Goal: Task Accomplishment & Management: Manage account settings

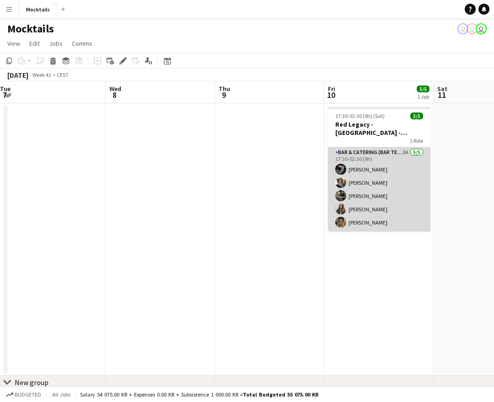
scroll to position [0, 346]
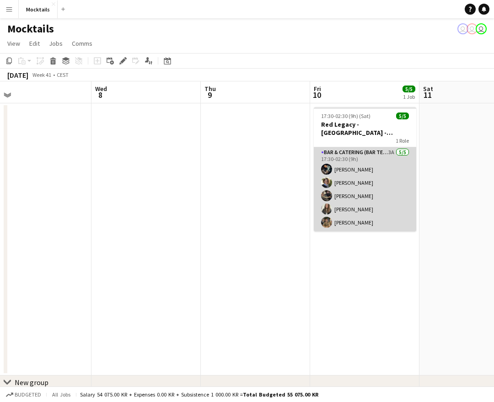
click at [365, 200] on app-card-role "Bar & Catering (Bar Tender) 3A 5/5 17:30-02:30 (9h) Ming Nguyen Katrine Johanse…" at bounding box center [365, 189] width 102 height 84
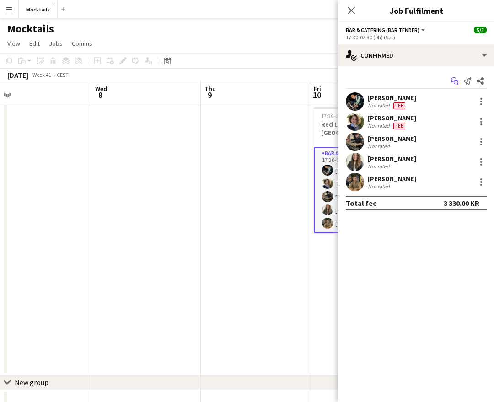
click at [456, 81] on icon at bounding box center [456, 83] width 5 height 5
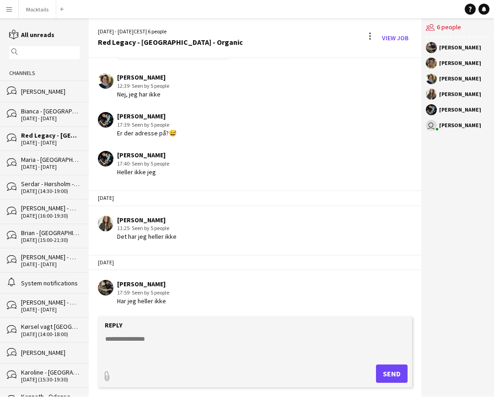
scroll to position [174, 0]
click at [179, 341] on textarea at bounding box center [256, 346] width 305 height 24
type textarea "**********"
click at [399, 372] on button "Send" at bounding box center [392, 374] width 32 height 18
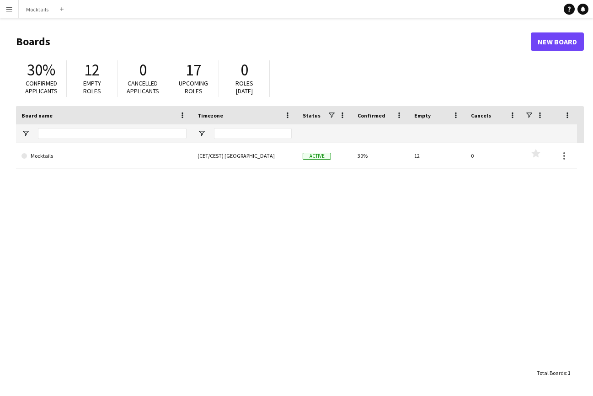
click at [13, 13] on button "Menu" at bounding box center [9, 9] width 18 height 18
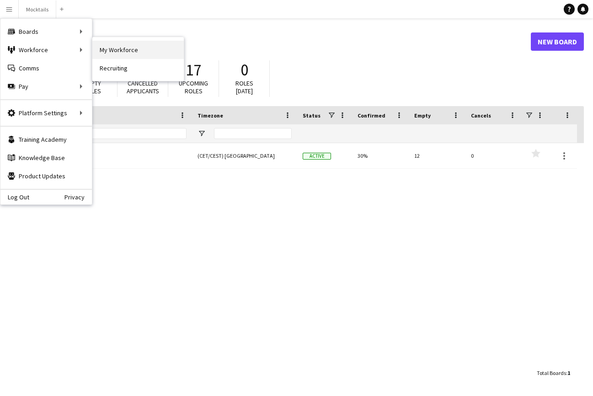
click at [113, 53] on link "My Workforce" at bounding box center [137, 50] width 91 height 18
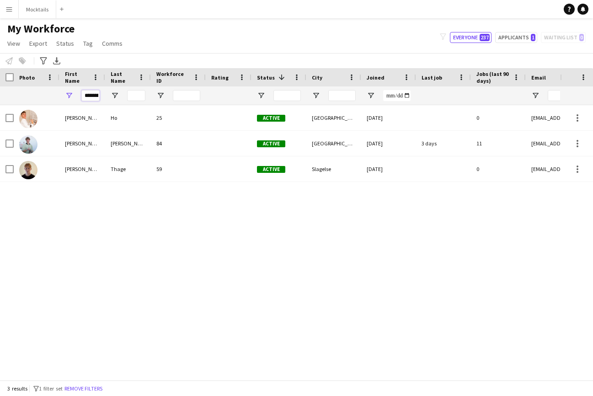
click at [93, 96] on input "*********" at bounding box center [90, 95] width 18 height 11
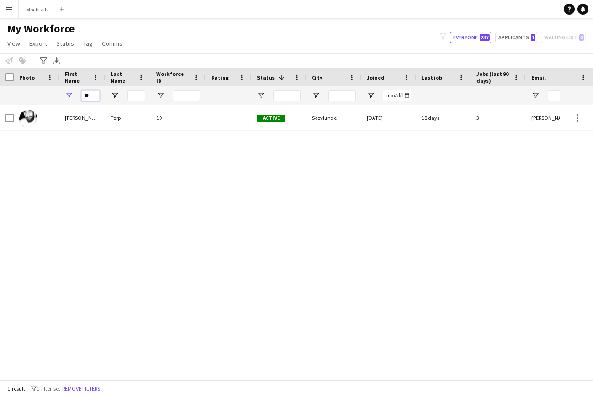
type input "*"
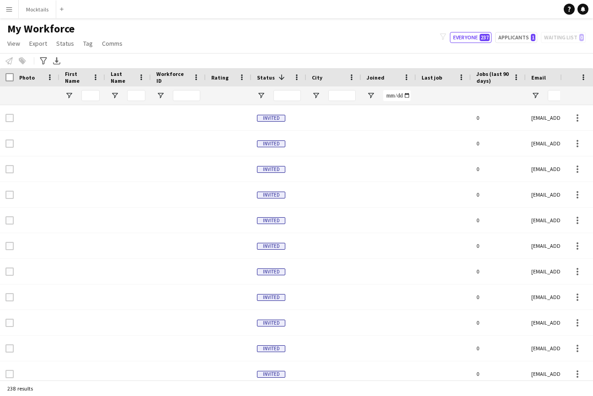
click at [8, 3] on button "Menu" at bounding box center [9, 9] width 18 height 18
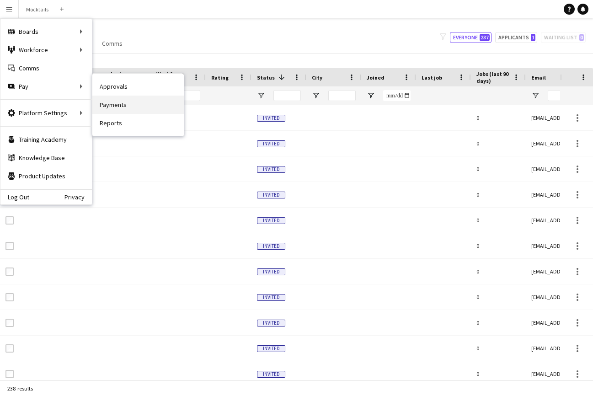
click at [156, 108] on link "Payments" at bounding box center [137, 105] width 91 height 18
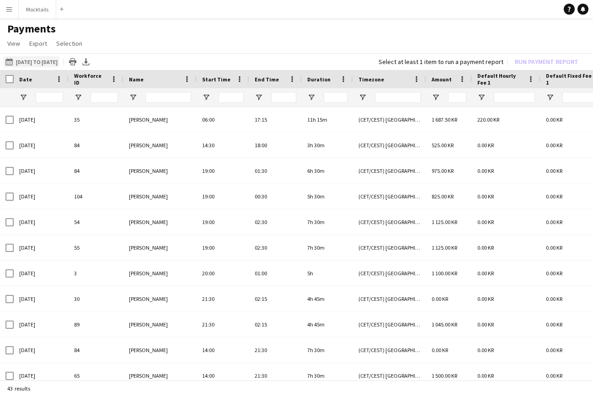
click at [43, 61] on button "20-08-2025 to 20-09-2025 20-08-2025 to 20-09-2025" at bounding box center [32, 61] width 56 height 11
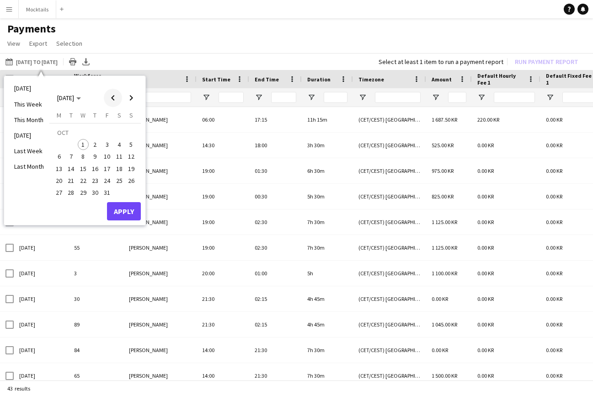
click at [111, 95] on span "Previous month" at bounding box center [113, 98] width 18 height 18
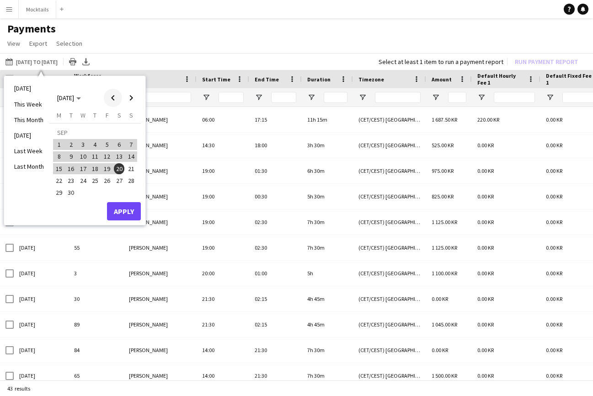
click at [111, 94] on span "Previous month" at bounding box center [113, 98] width 18 height 18
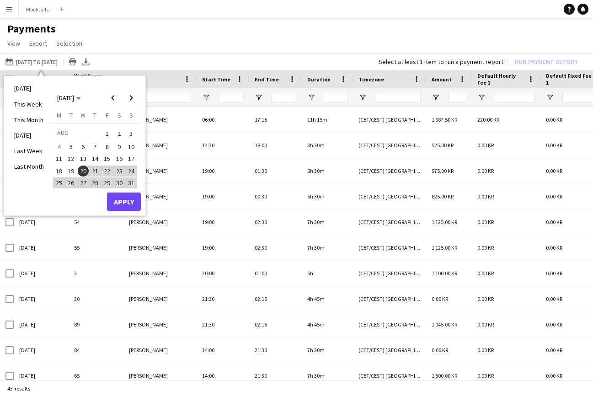
click at [129, 200] on button "Apply" at bounding box center [124, 202] width 34 height 18
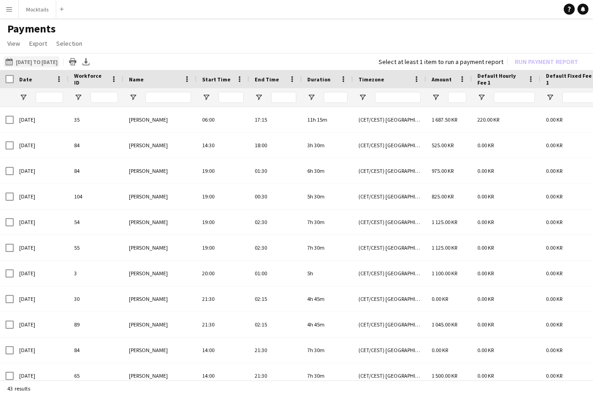
click at [56, 65] on button "20-08-2025 to 20-09-2025 20-08-2025 to 20-09-2025" at bounding box center [32, 61] width 56 height 11
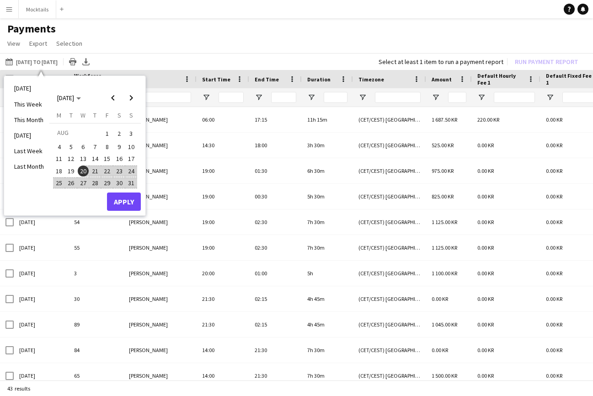
click at [95, 172] on span "21" at bounding box center [95, 171] width 11 height 11
click at [134, 95] on span "Next month" at bounding box center [131, 98] width 18 height 18
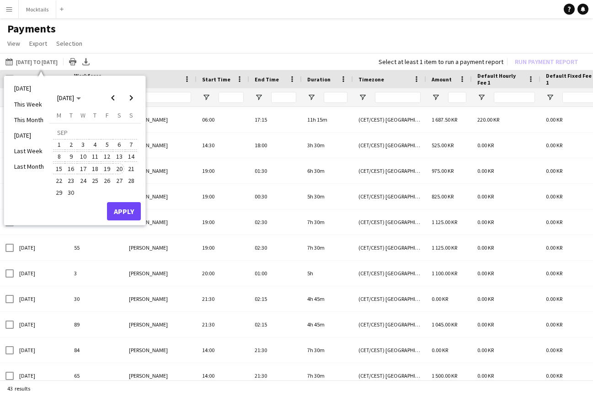
click at [120, 169] on span "20" at bounding box center [119, 168] width 11 height 11
click at [128, 215] on button "Apply" at bounding box center [124, 211] width 34 height 18
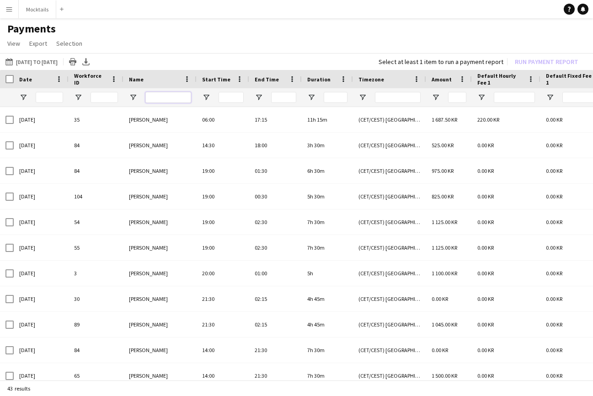
click at [161, 99] on input "Name Filter Input" at bounding box center [168, 97] width 46 height 11
type input "*****"
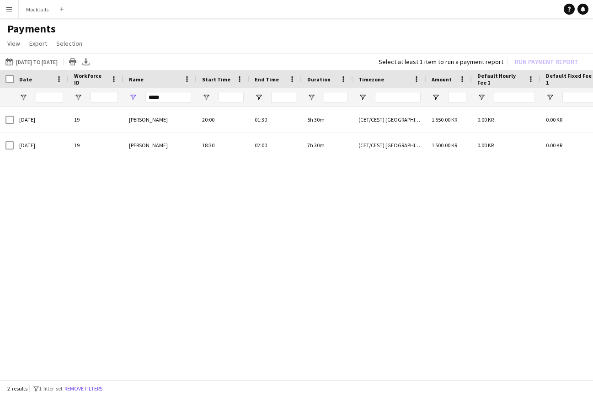
click at [246, 207] on div "06-09-2025 19 Jimmy Torp 20:00 01:30 5h 30m (CET/CEST) Copenhagen 1 550.00 KR 0…" at bounding box center [296, 244] width 593 height 275
click at [160, 98] on input "*****" at bounding box center [168, 97] width 46 height 11
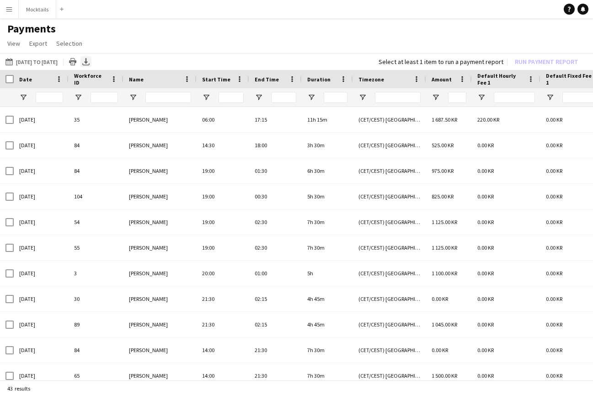
click at [91, 65] on div "Export XLSX" at bounding box center [86, 61] width 11 height 11
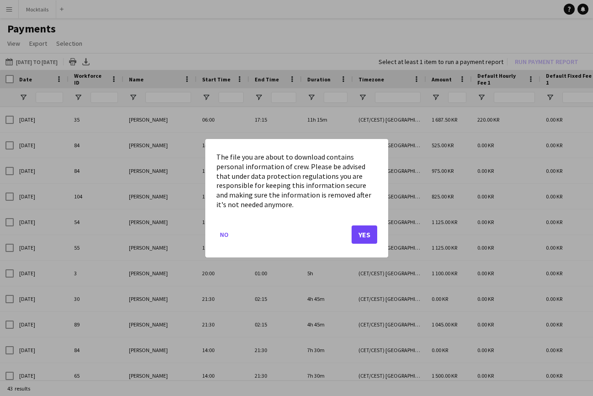
click at [369, 237] on button "Yes" at bounding box center [365, 234] width 26 height 18
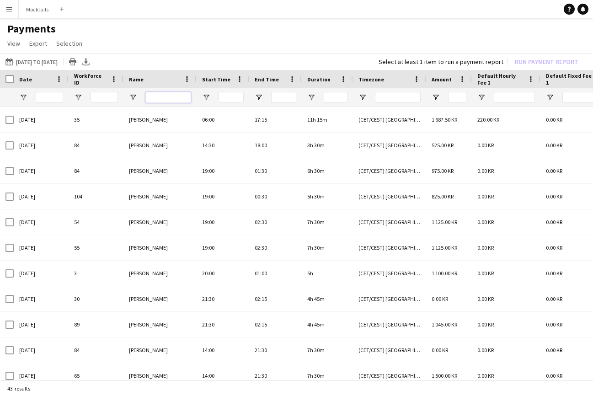
click at [161, 97] on input "Name Filter Input" at bounding box center [168, 97] width 46 height 11
type input "*****"
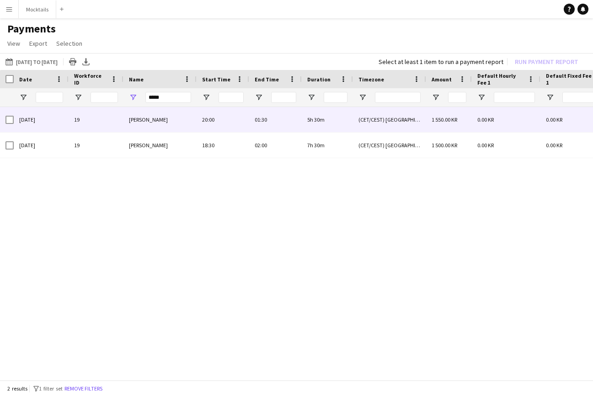
click at [444, 123] on div "1 550.00 KR" at bounding box center [449, 119] width 46 height 25
click at [433, 120] on span "1 550.00 KR" at bounding box center [445, 119] width 26 height 7
click at [401, 118] on div "(CET/CEST) Copenhagen" at bounding box center [389, 119] width 73 height 25
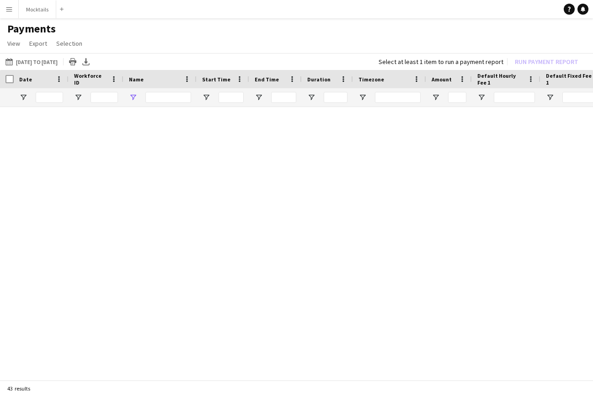
type input "*****"
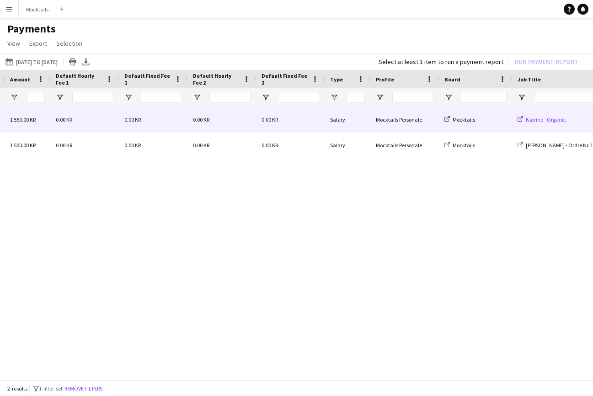
click at [552, 122] on span "Katrine - Organic" at bounding box center [546, 119] width 40 height 7
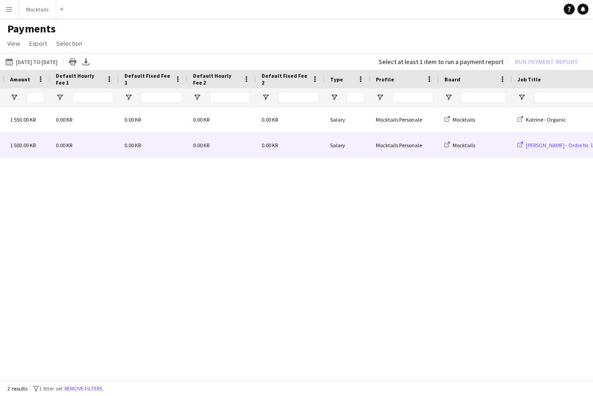
click at [556, 145] on span "[PERSON_NAME] - Ordre Nr. 16481" at bounding box center [565, 145] width 78 height 7
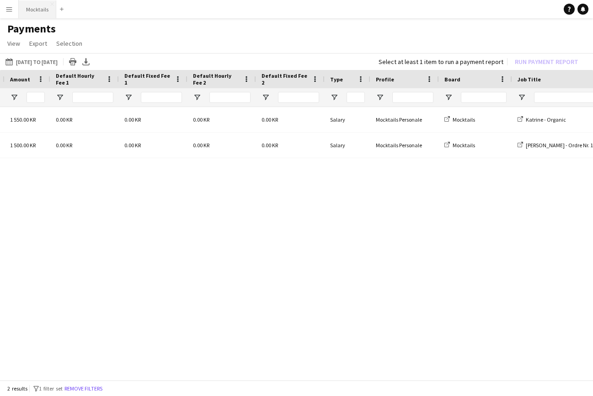
click at [38, 11] on button "Mocktails Close" at bounding box center [38, 9] width 38 height 18
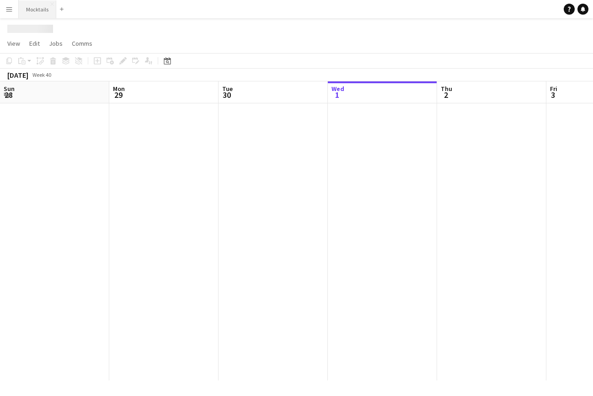
scroll to position [0, 219]
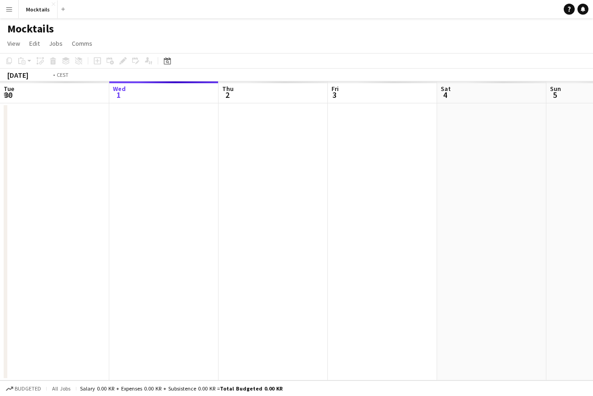
scroll to position [0, 314]
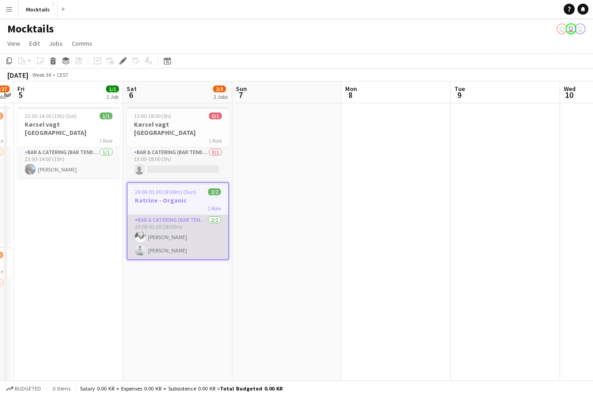
click at [193, 217] on app-card-role "Bar & Catering (Bar Tender) 2/2 20:00-01:30 (5h30m) Jimmy Torp Sebastian Lyshol…" at bounding box center [178, 237] width 101 height 44
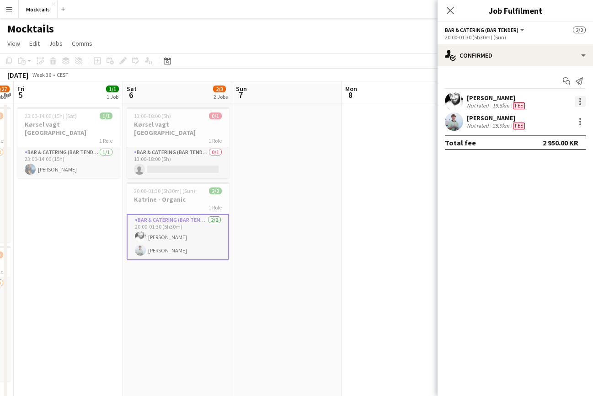
click at [581, 102] on div at bounding box center [581, 102] width 2 height 2
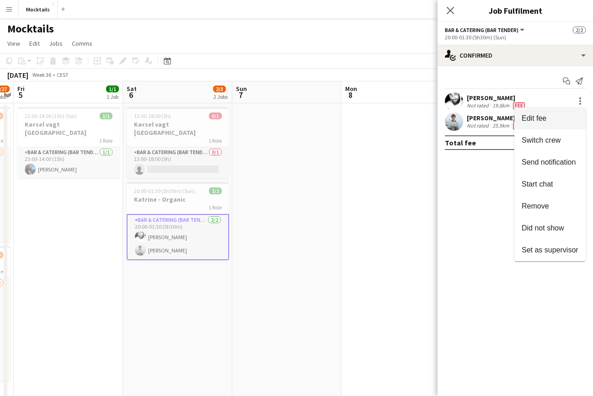
click at [558, 120] on span "Edit fee" at bounding box center [550, 118] width 57 height 8
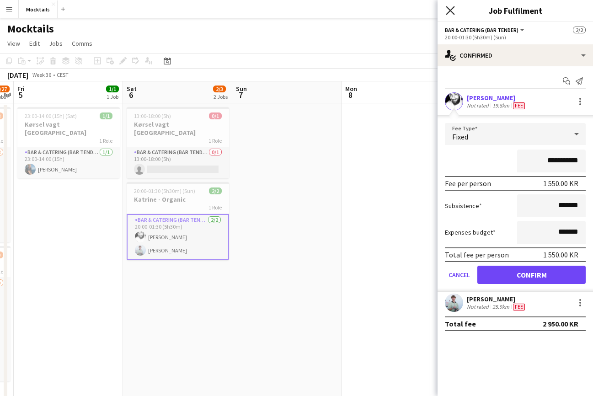
click at [447, 12] on icon "Close pop-in" at bounding box center [450, 10] width 9 height 9
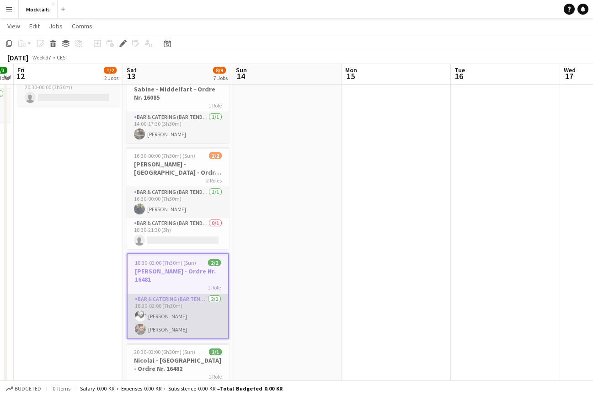
scroll to position [148, 0]
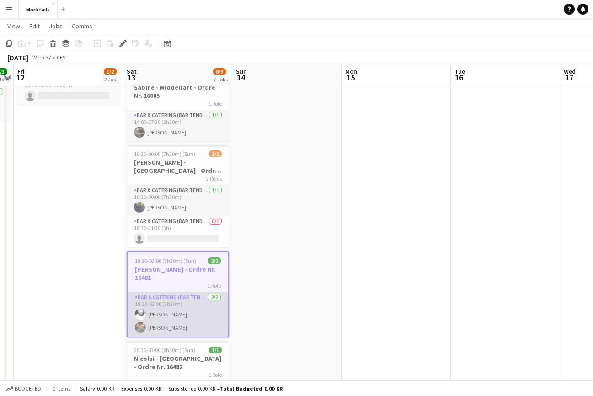
click at [197, 307] on app-card-role "Bar & Catering (Bar Tender) [DATE] 18:30-02:00 (7h30m) [PERSON_NAME] [PERSON_NA…" at bounding box center [178, 314] width 101 height 44
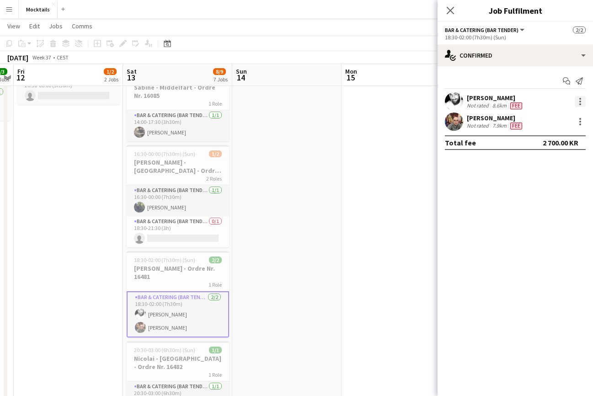
click at [581, 97] on div at bounding box center [580, 101] width 11 height 11
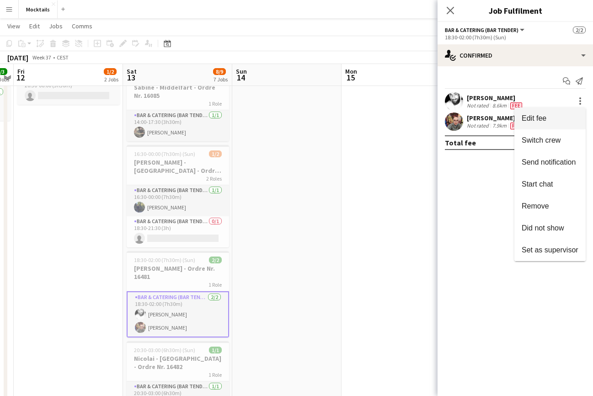
click at [560, 120] on span "Edit fee" at bounding box center [550, 118] width 57 height 8
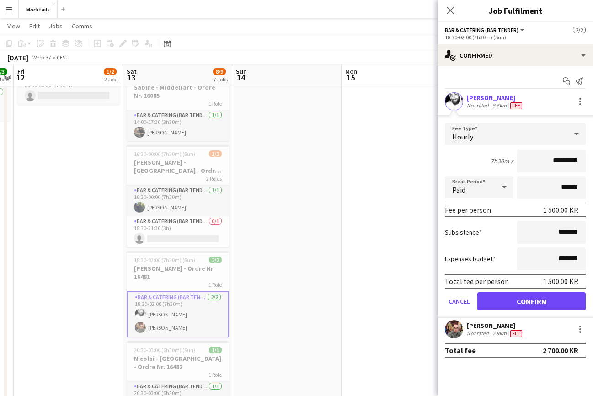
click at [383, 193] on app-date-cell at bounding box center [396, 238] width 109 height 567
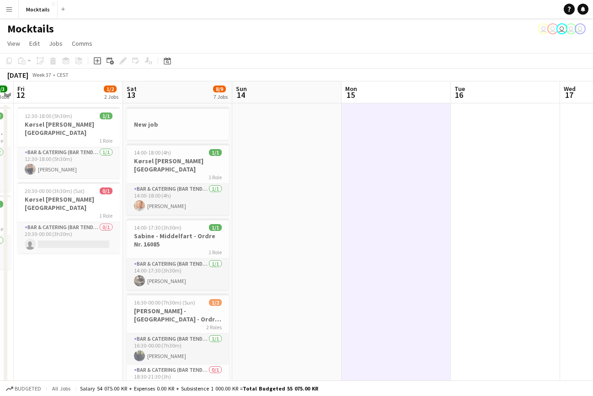
scroll to position [0, 0]
